Goal: Transaction & Acquisition: Download file/media

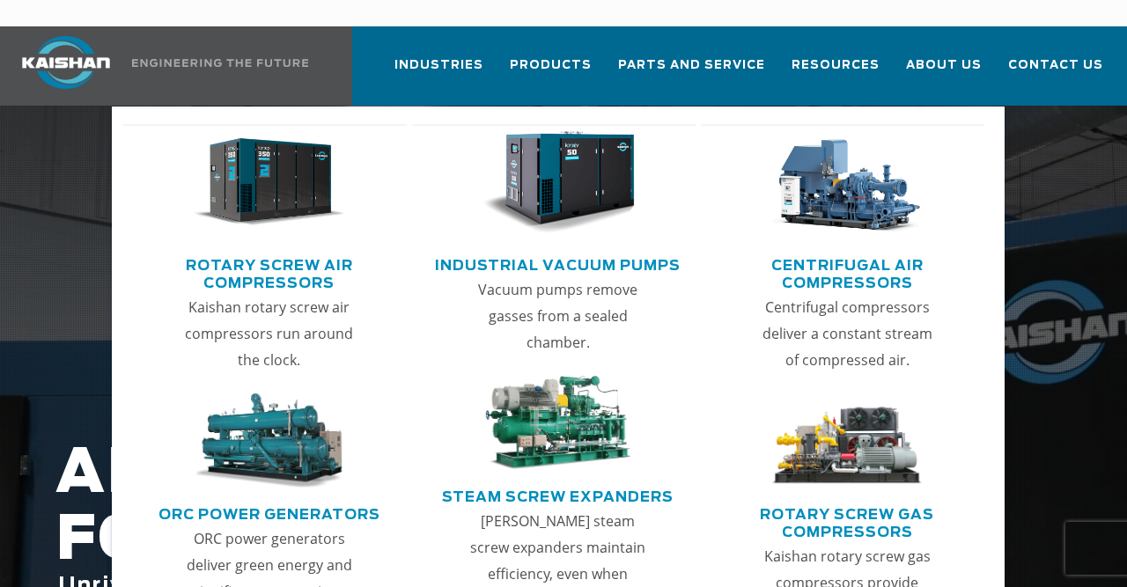
click at [251, 179] on img "Main menu" at bounding box center [269, 182] width 152 height 103
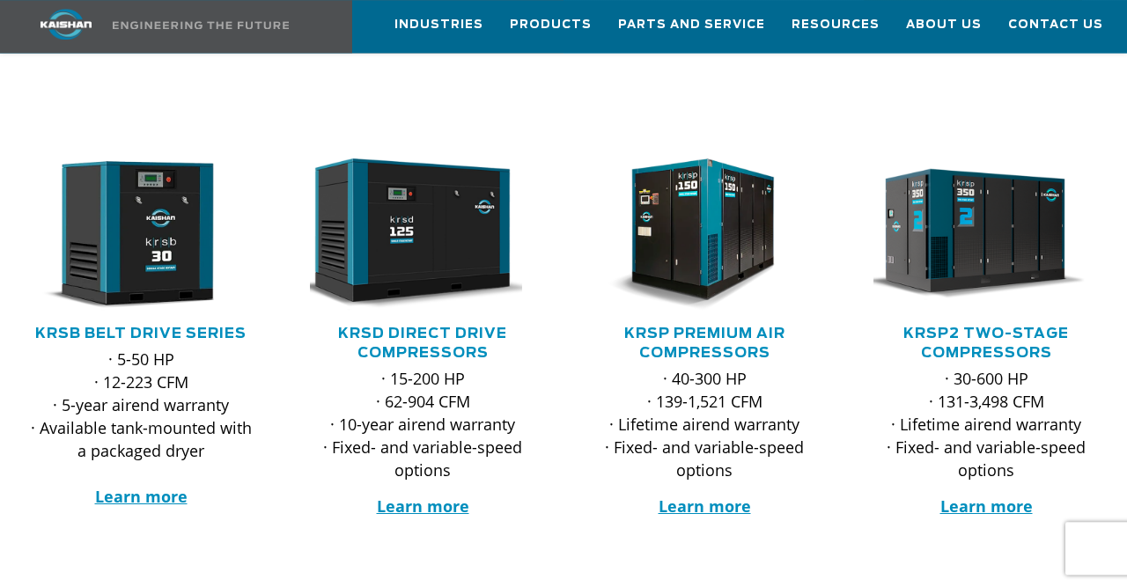
scroll to position [275, 0]
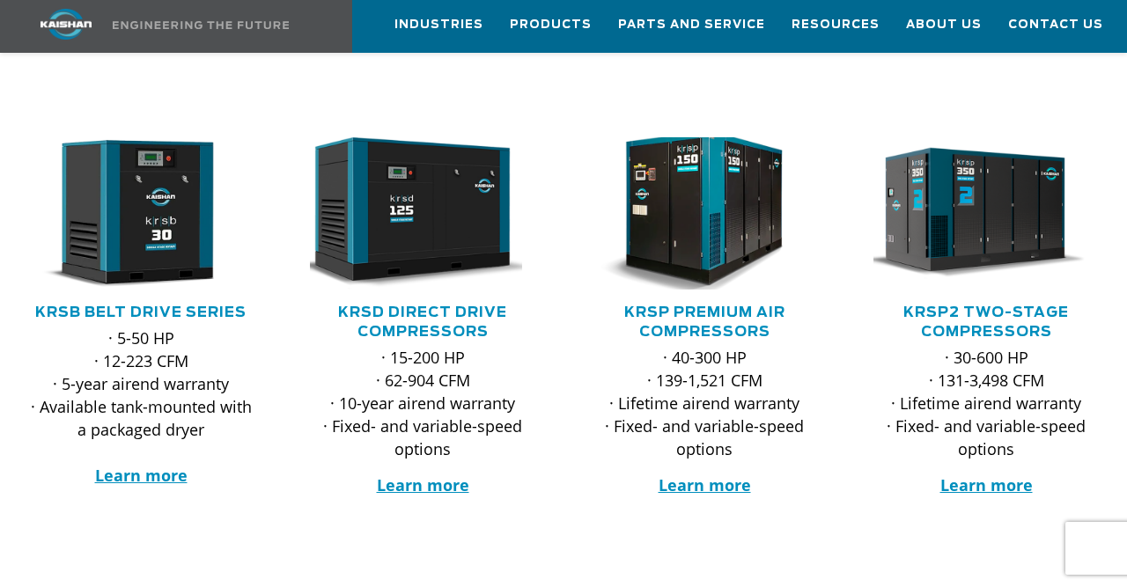
click at [691, 214] on img at bounding box center [691, 212] width 248 height 167
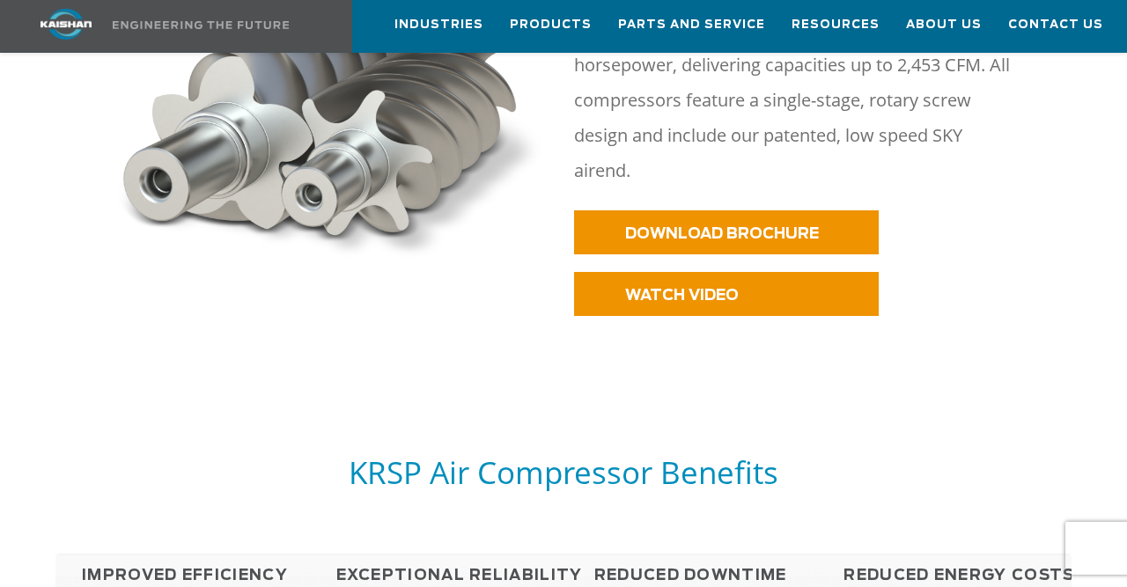
scroll to position [916, 0]
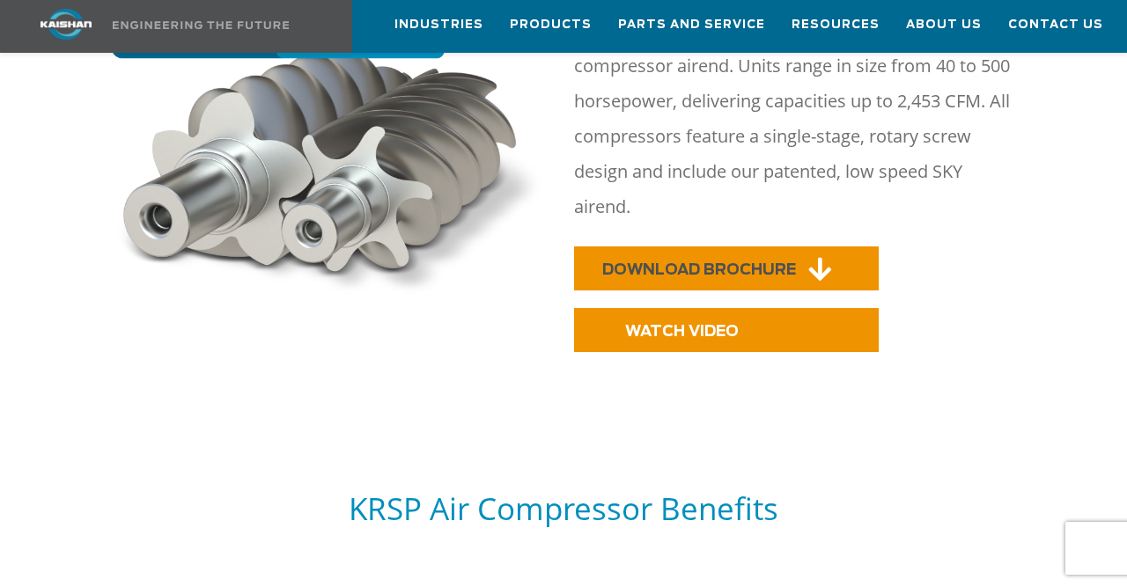
click at [679, 262] on span "DOWNLOAD BROCHURE" at bounding box center [699, 269] width 194 height 15
